Goal: Information Seeking & Learning: Compare options

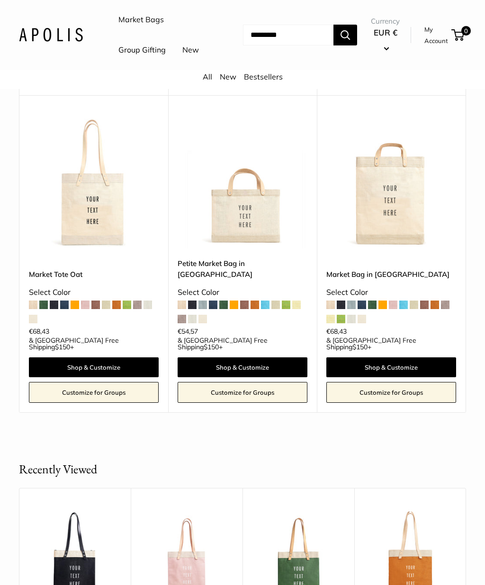
scroll to position [351, 0]
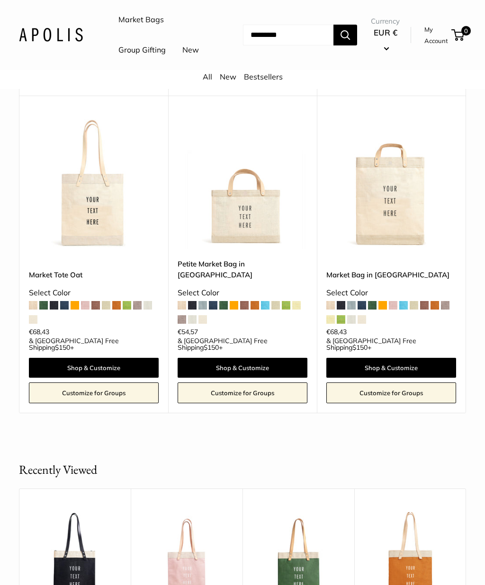
click at [96, 230] on img at bounding box center [94, 184] width 130 height 130
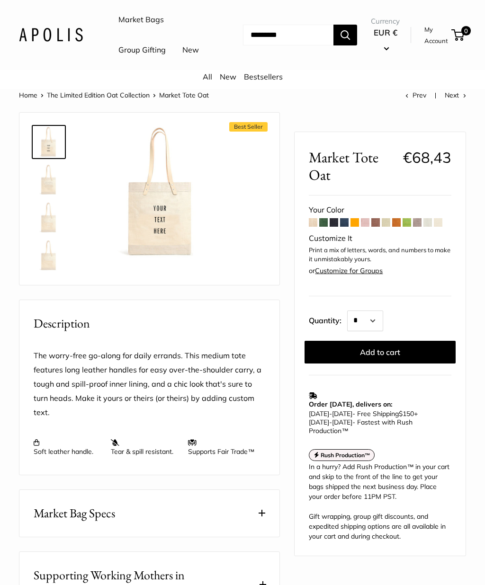
click at [326, 227] on span at bounding box center [323, 222] width 9 height 9
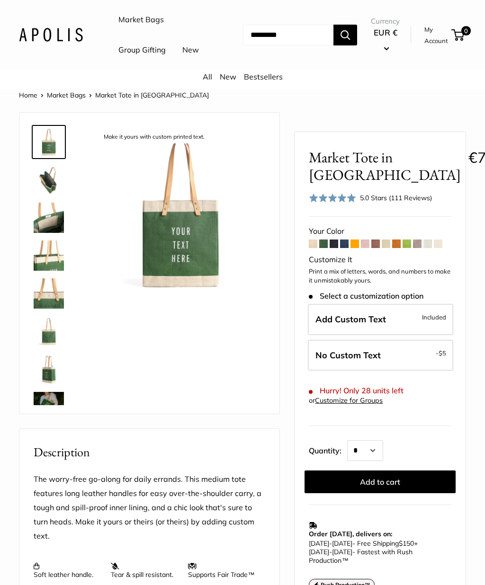
click at [336, 248] on span at bounding box center [333, 244] width 9 height 9
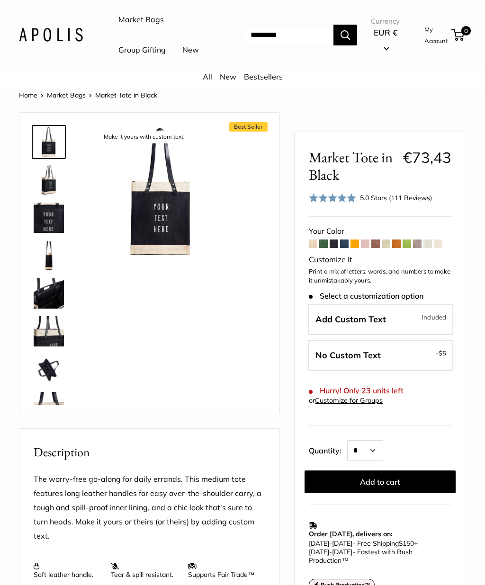
click at [311, 248] on span at bounding box center [313, 244] width 9 height 9
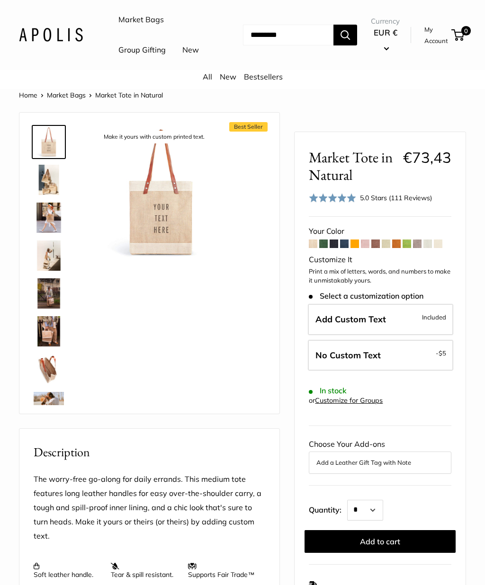
click at [333, 248] on span at bounding box center [333, 244] width 9 height 9
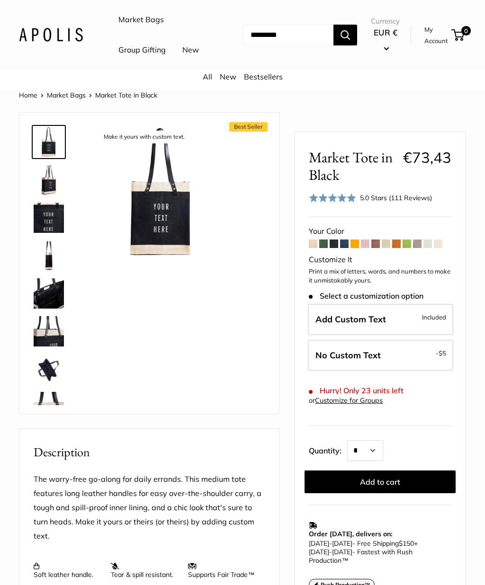
click at [346, 248] on span at bounding box center [344, 244] width 9 height 9
